Goal: Information Seeking & Learning: Check status

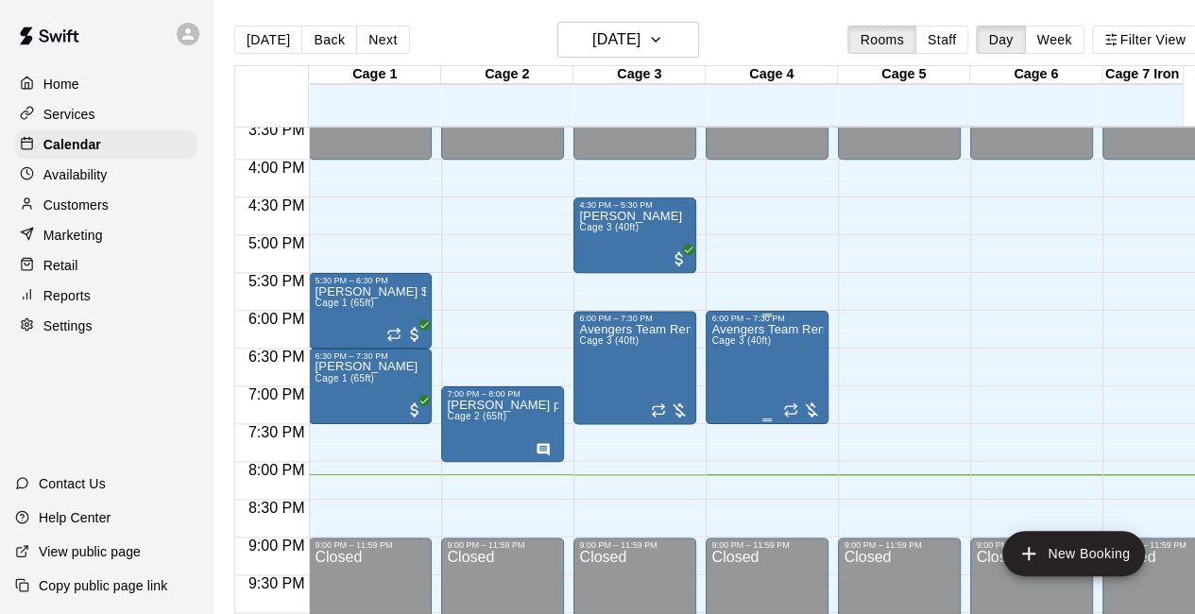
scroll to position [1171, 0]
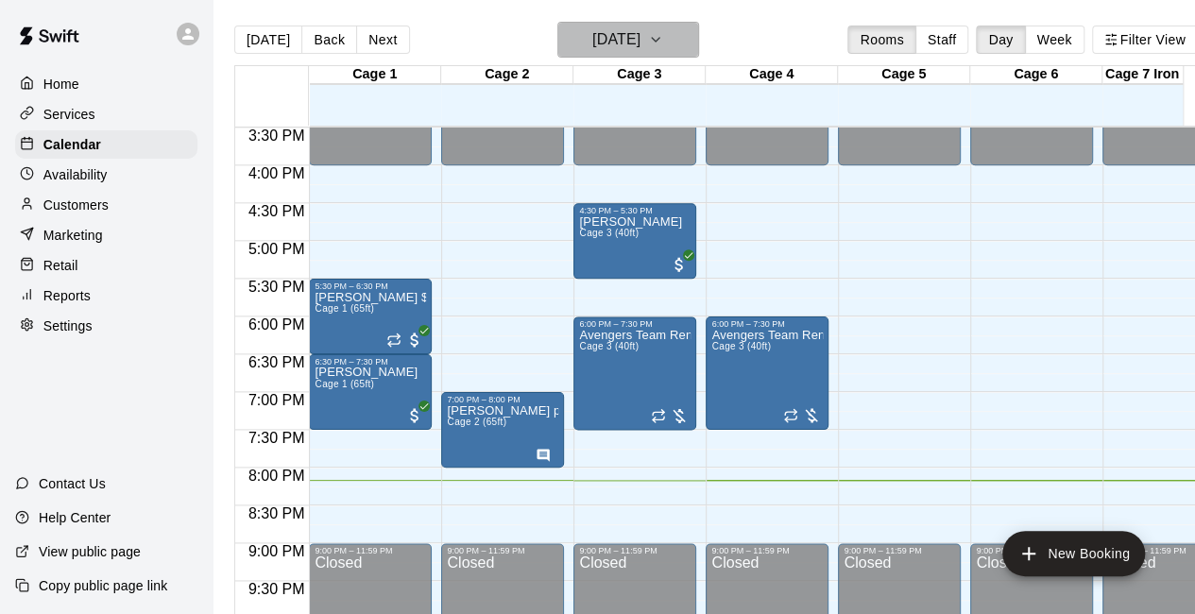
click at [663, 31] on icon "button" at bounding box center [655, 39] width 15 height 23
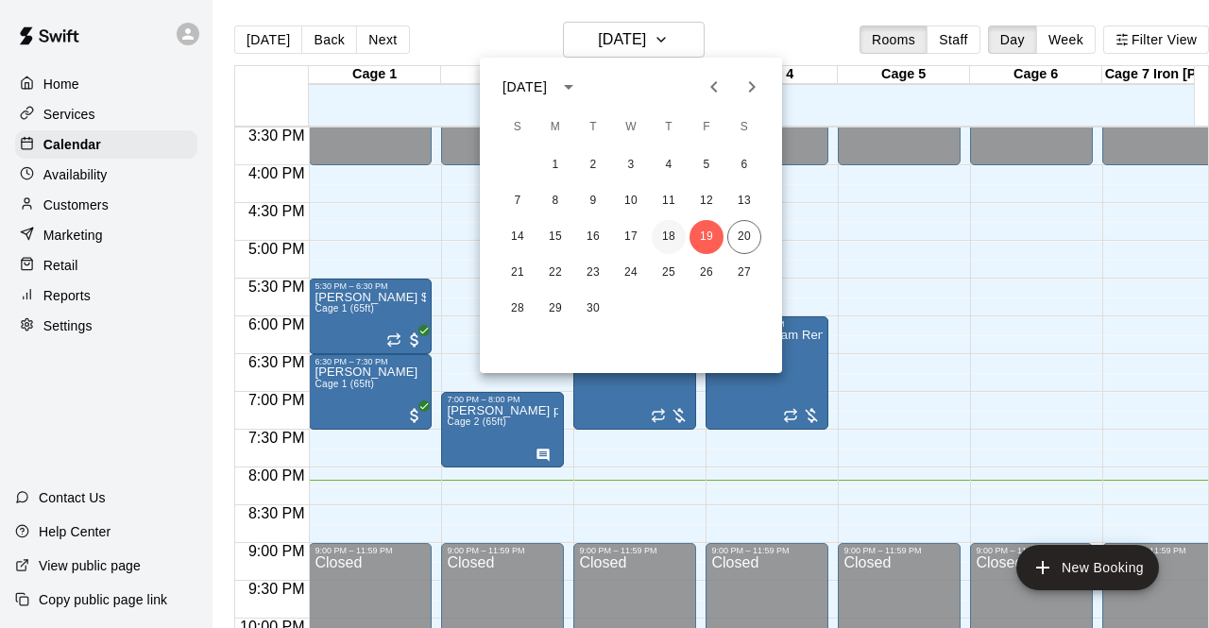
click at [670, 245] on button "18" at bounding box center [669, 237] width 34 height 34
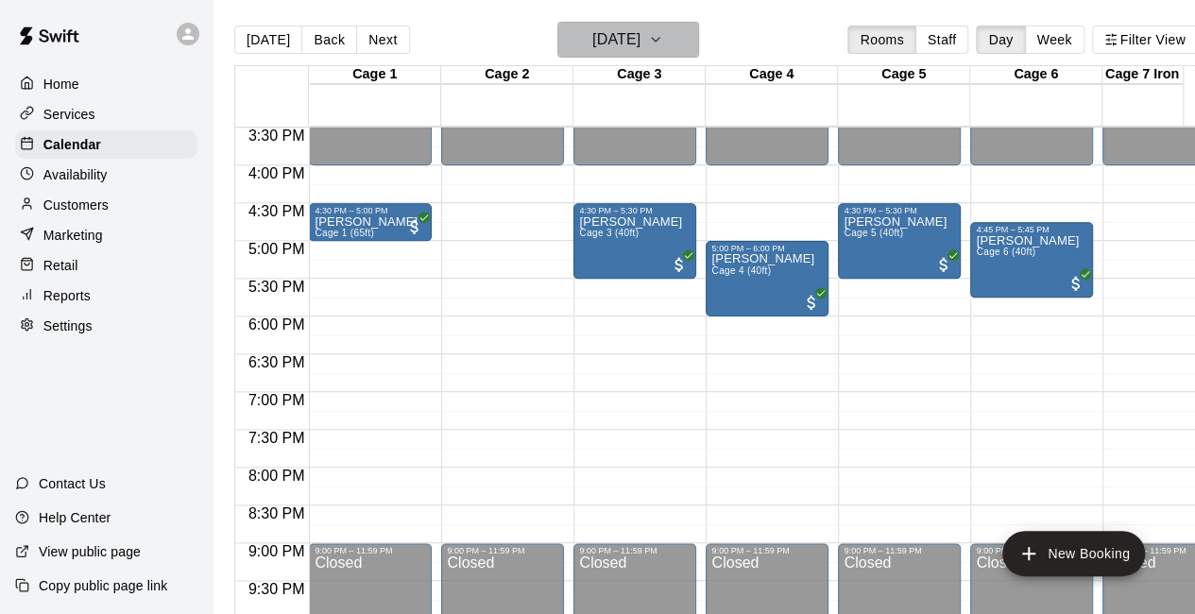
click at [663, 46] on icon "button" at bounding box center [655, 39] width 15 height 23
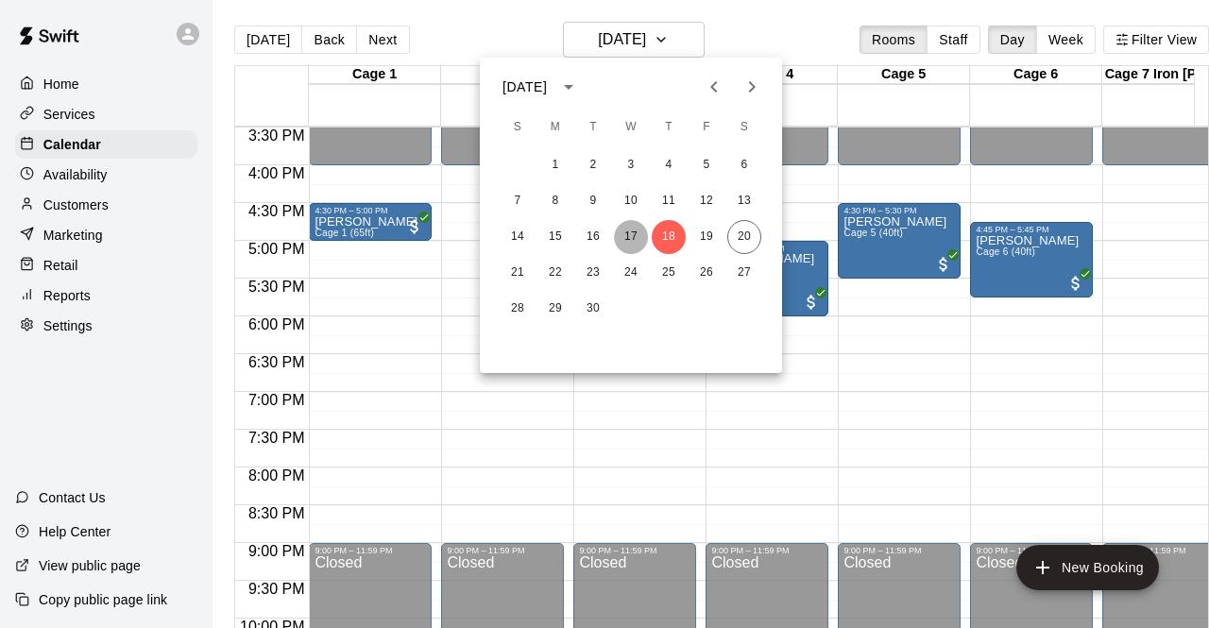
click at [630, 228] on button "17" at bounding box center [631, 237] width 34 height 34
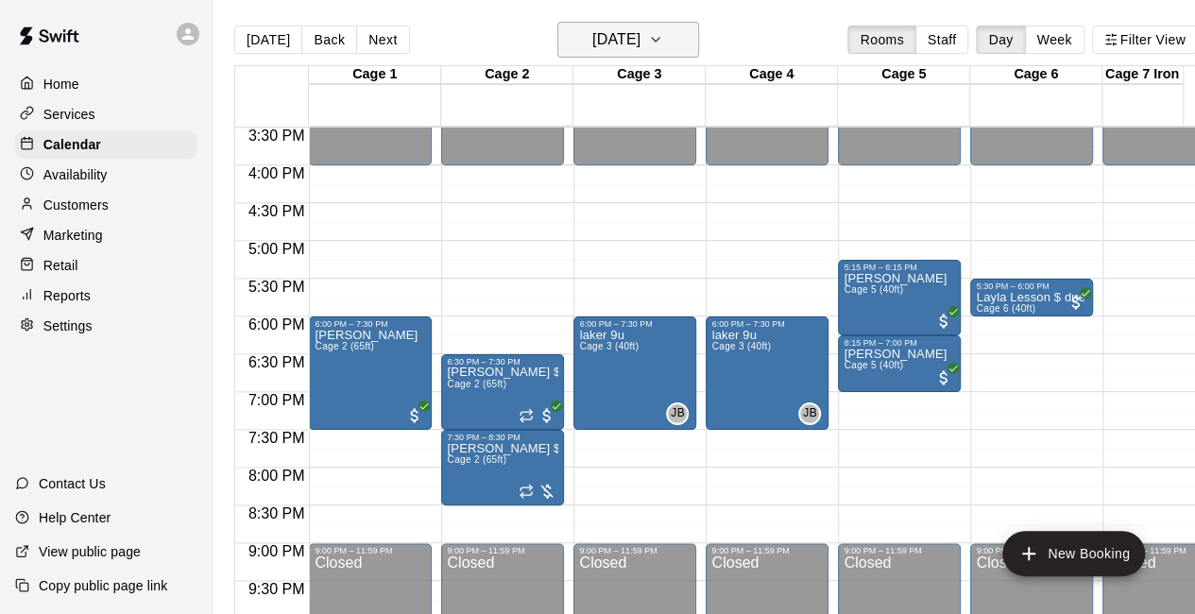
click at [663, 35] on icon "button" at bounding box center [655, 39] width 15 height 23
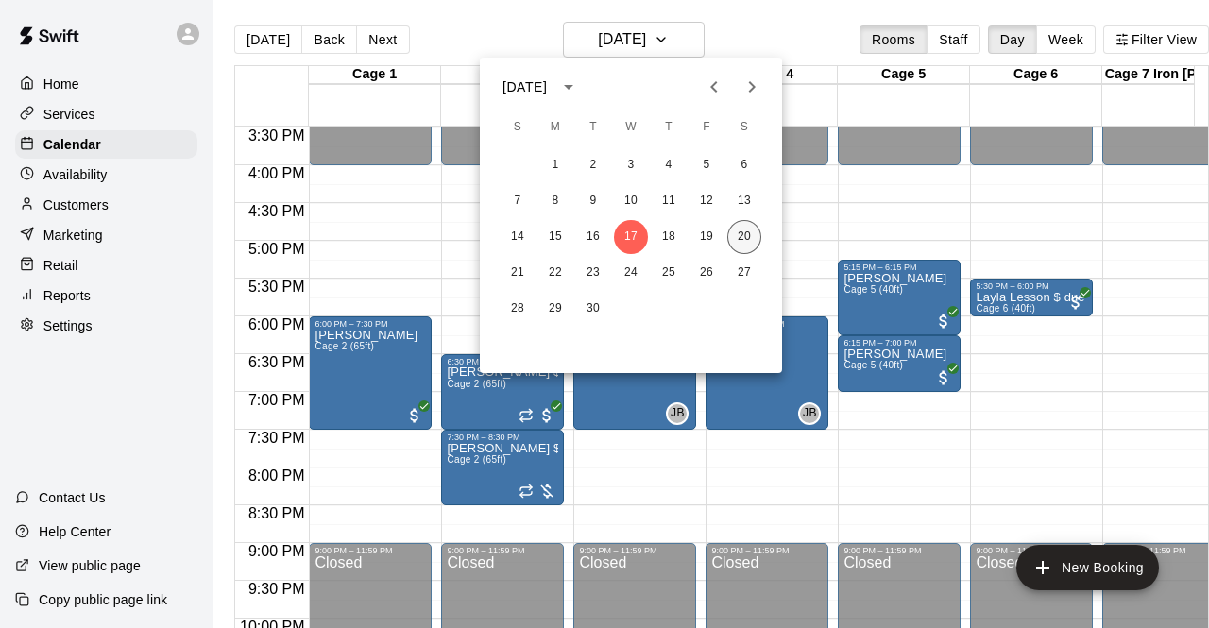
click at [736, 238] on button "20" at bounding box center [744, 237] width 34 height 34
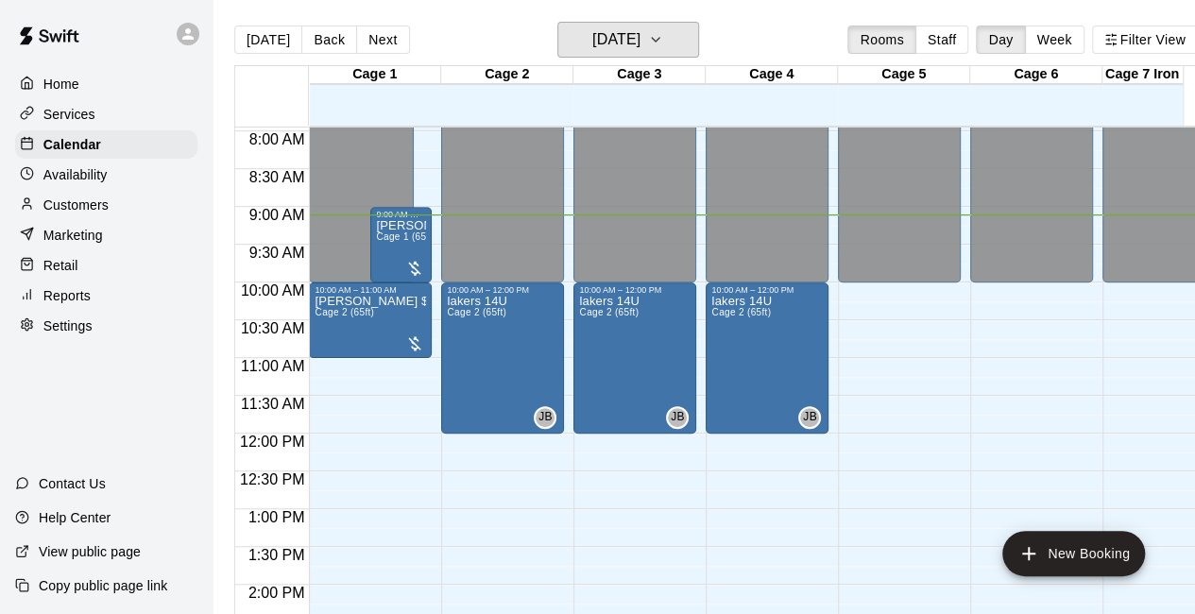
scroll to position [599, 0]
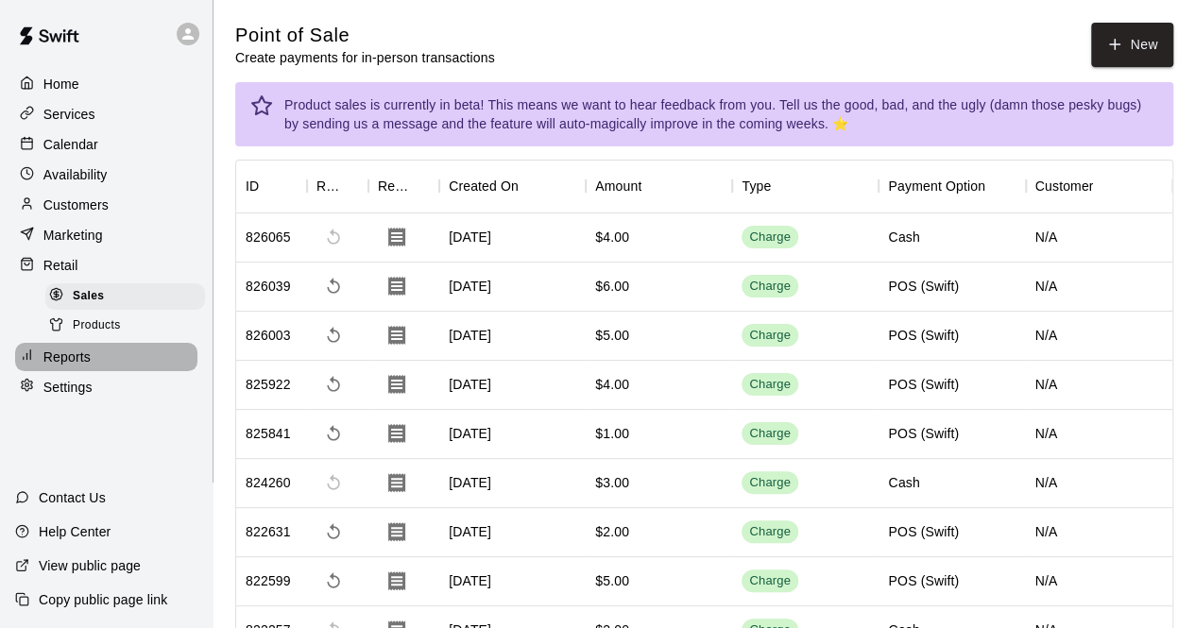
click at [66, 367] on p "Reports" at bounding box center [66, 357] width 47 height 19
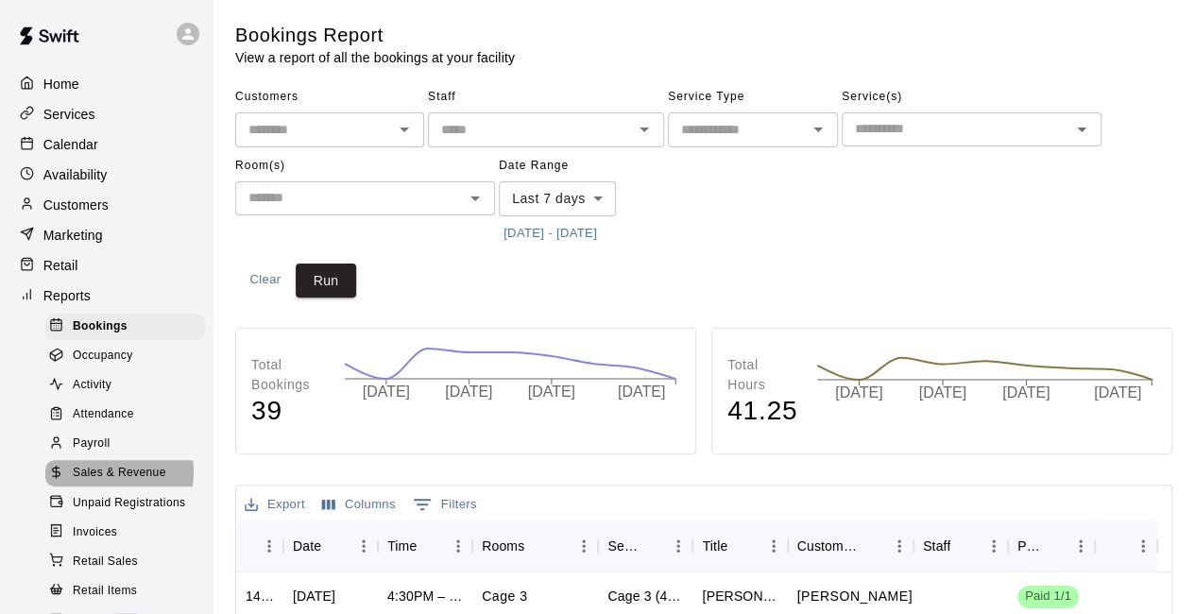
click at [99, 483] on span "Sales & Revenue" at bounding box center [120, 473] width 94 height 19
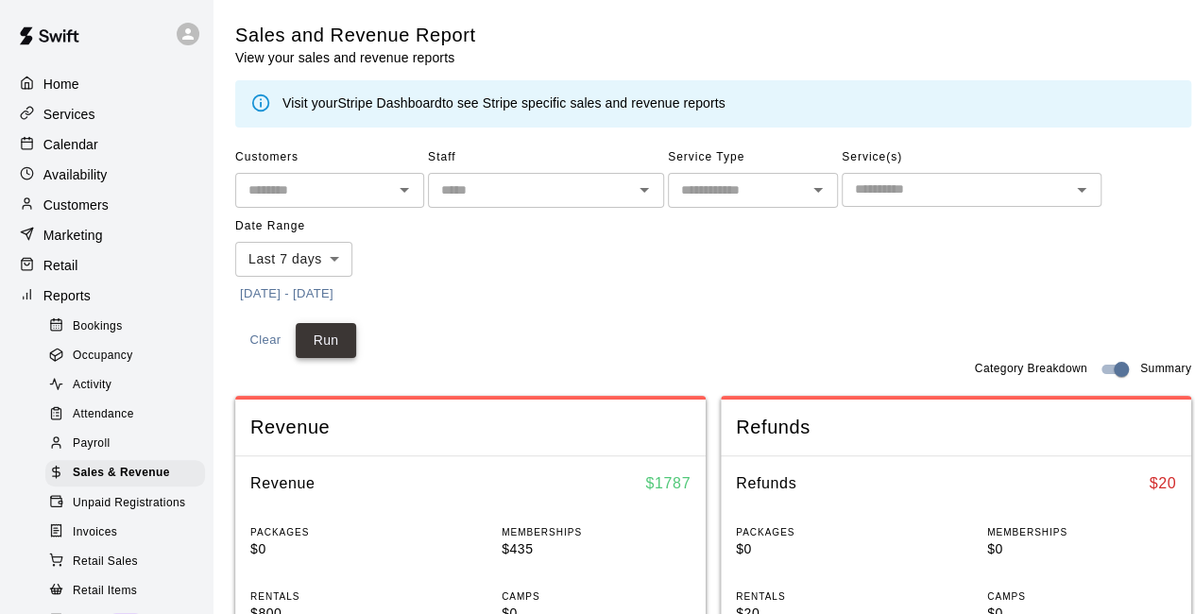
click at [313, 337] on button "Run" at bounding box center [326, 340] width 60 height 35
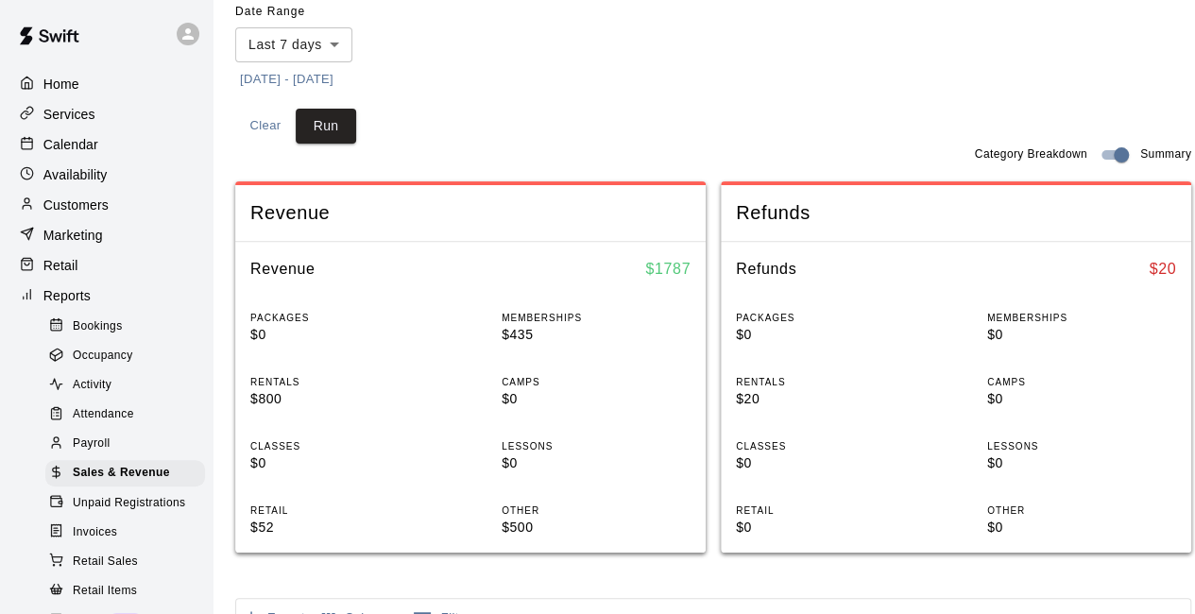
scroll to position [215, 0]
click at [328, 124] on button "Run" at bounding box center [326, 125] width 60 height 35
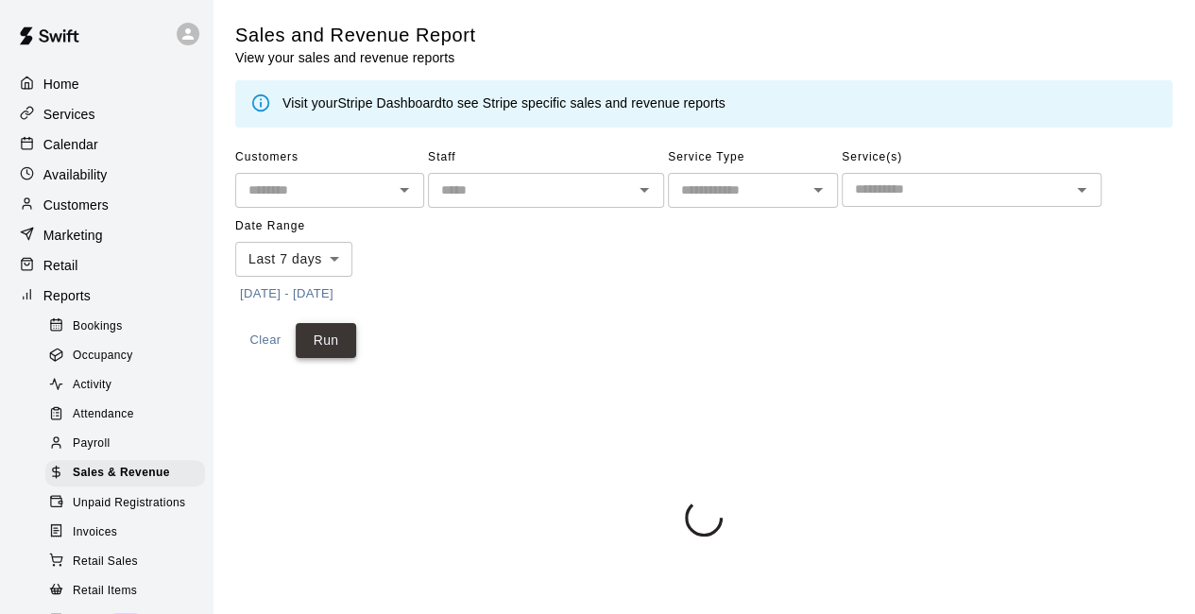
scroll to position [0, 0]
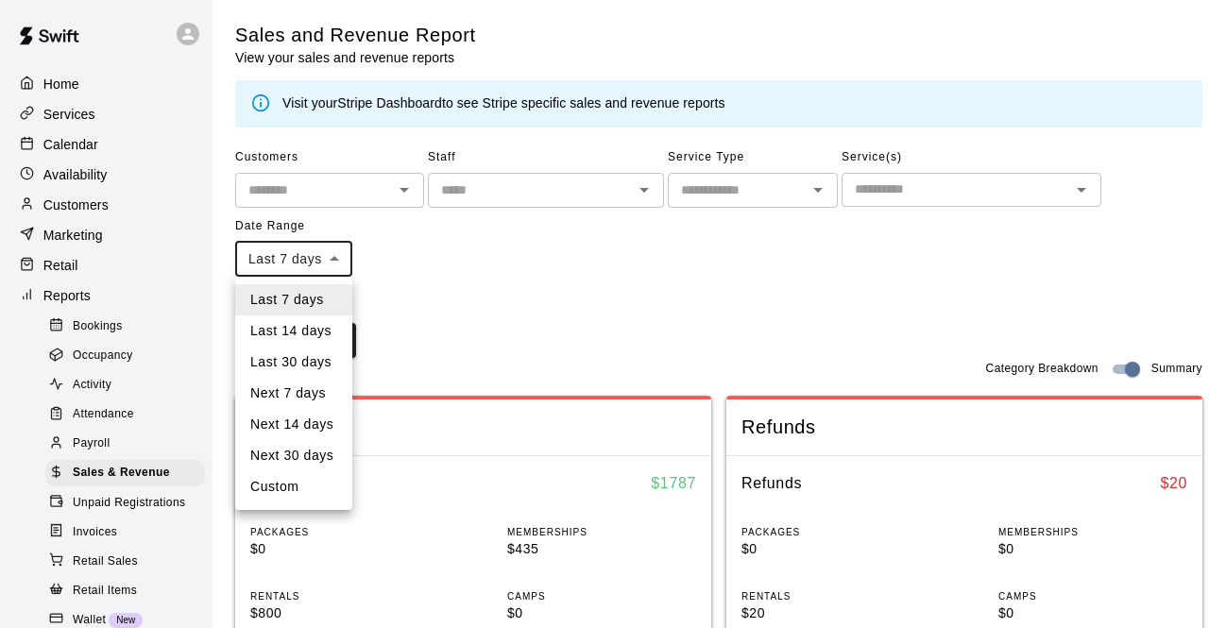
click at [306, 328] on li "Last 14 days" at bounding box center [293, 331] width 117 height 31
type input "******"
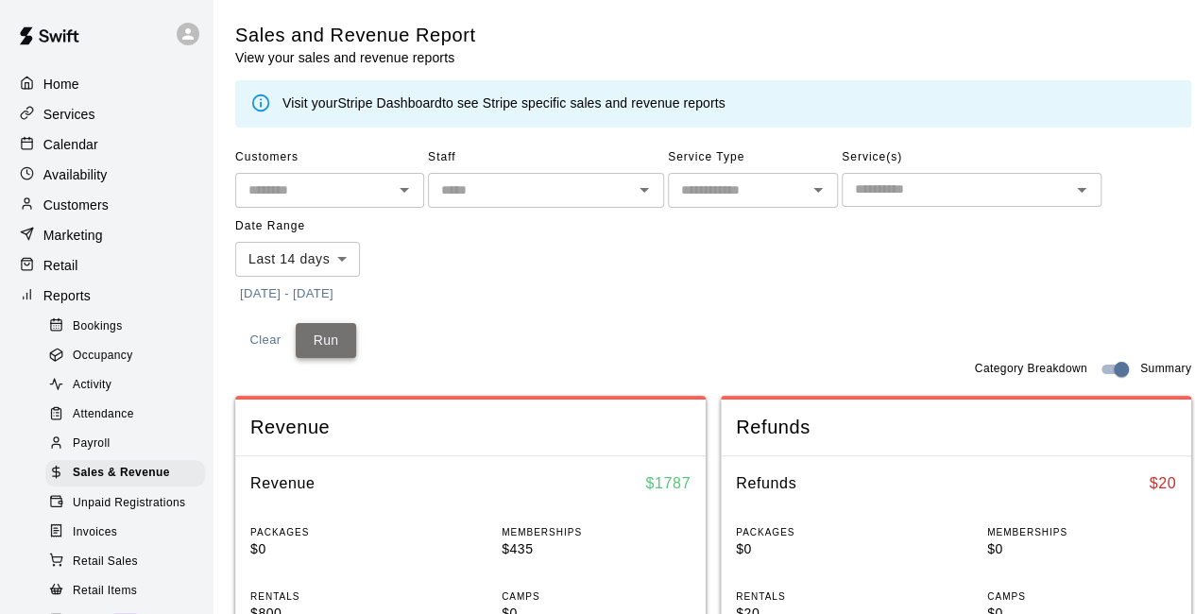
click at [318, 343] on button "Run" at bounding box center [326, 340] width 60 height 35
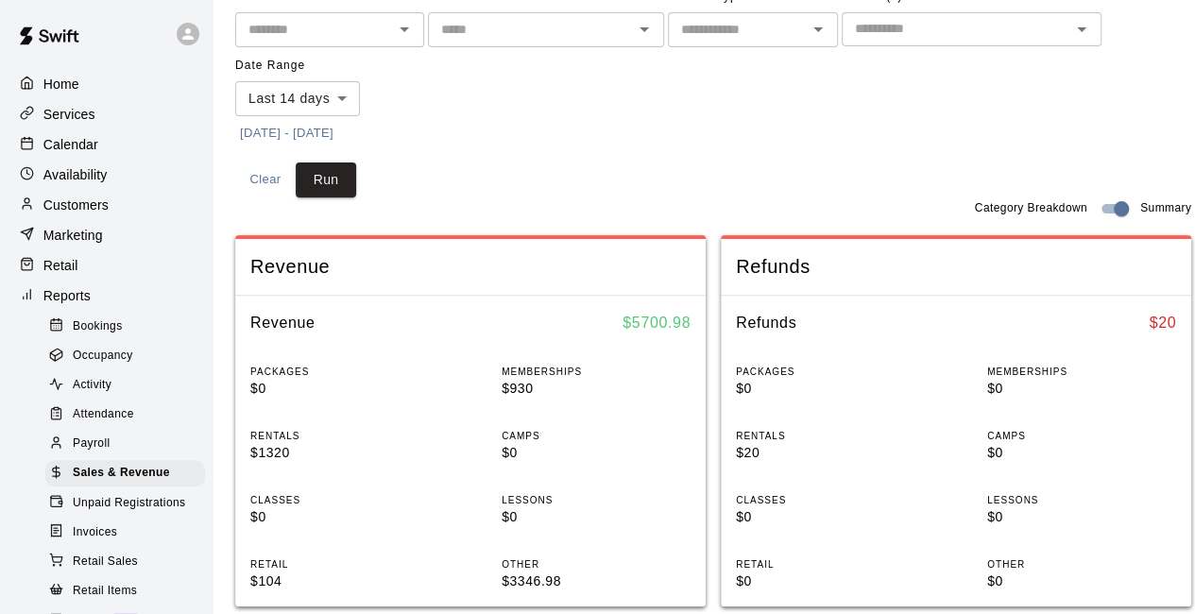
scroll to position [161, 30]
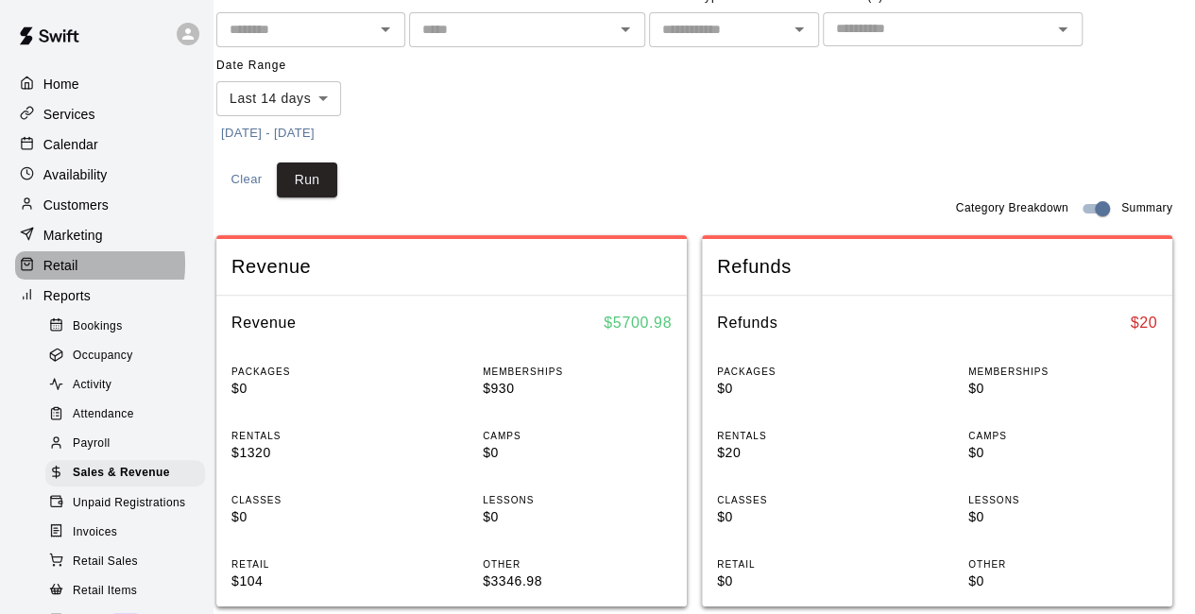
click at [66, 271] on p "Retail" at bounding box center [60, 265] width 35 height 19
